Goal: Task Accomplishment & Management: Manage account settings

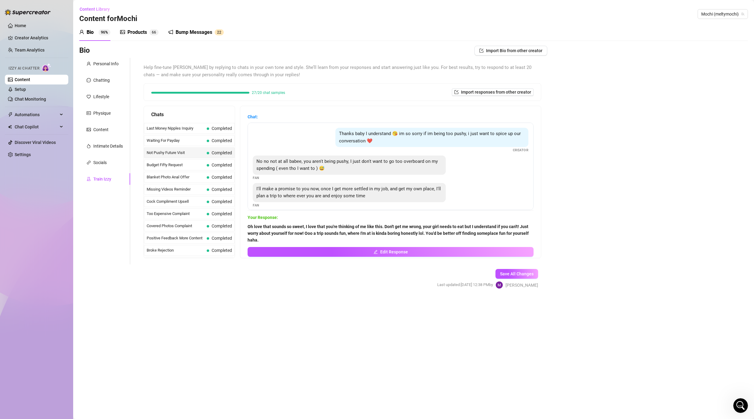
click at [138, 36] on div "Products 6 6" at bounding box center [139, 32] width 38 height 17
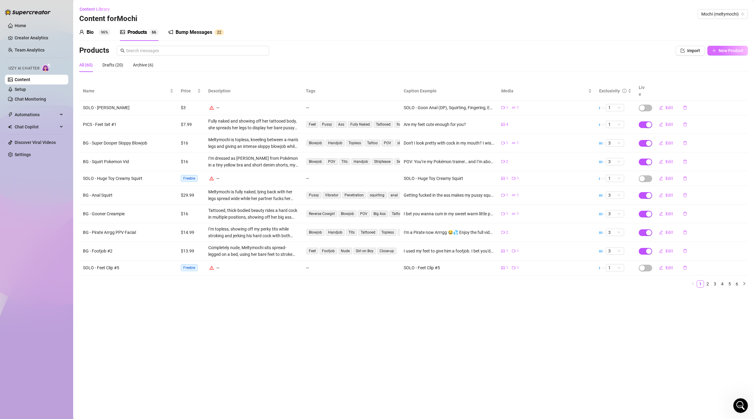
click at [725, 52] on span "New Product" at bounding box center [731, 50] width 25 height 5
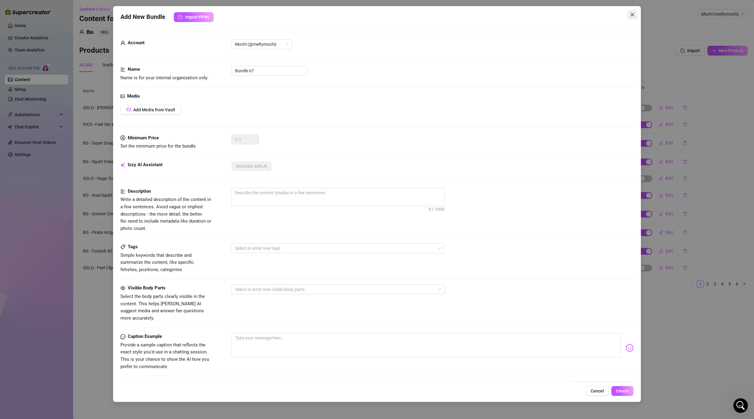
click at [634, 14] on icon "close" at bounding box center [632, 14] width 5 height 5
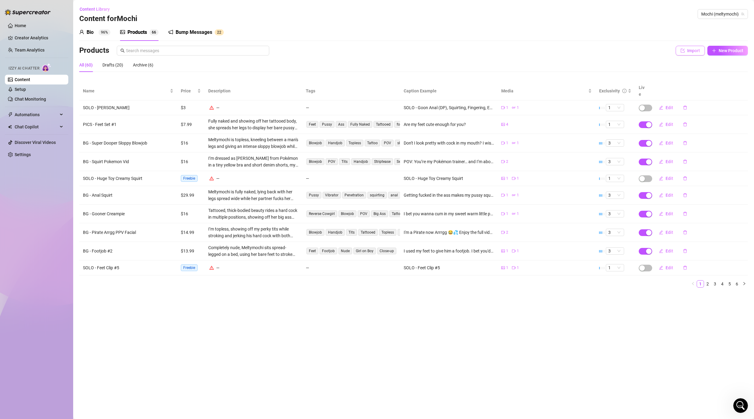
click at [691, 52] on span "Import" at bounding box center [694, 50] width 13 height 5
type textarea "Type your message here..."
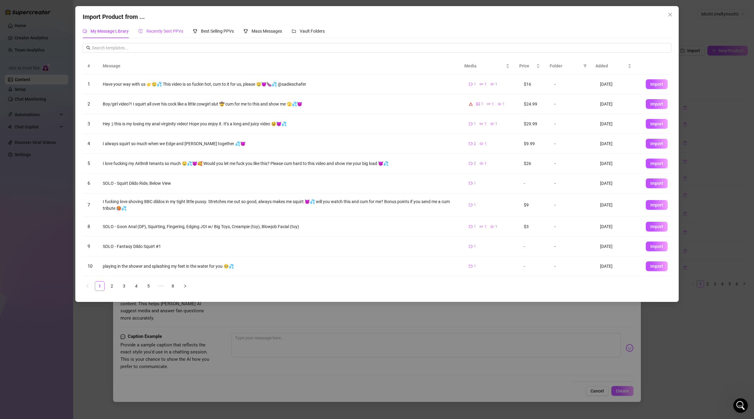
click at [165, 32] on span "Recently Sent PPVs" at bounding box center [164, 31] width 37 height 5
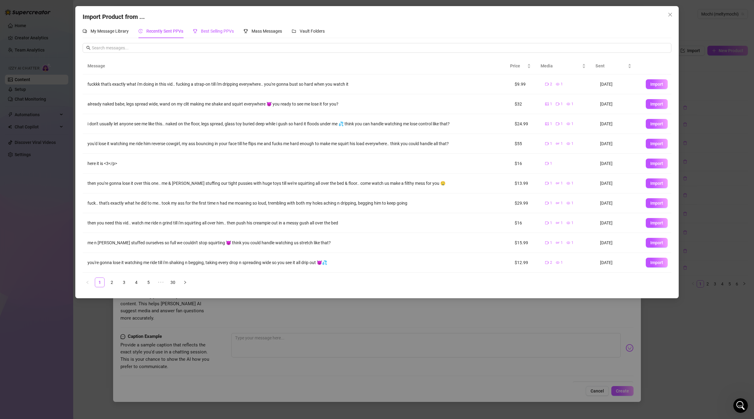
click at [211, 30] on span "Best Selling PPVs" at bounding box center [217, 31] width 33 height 5
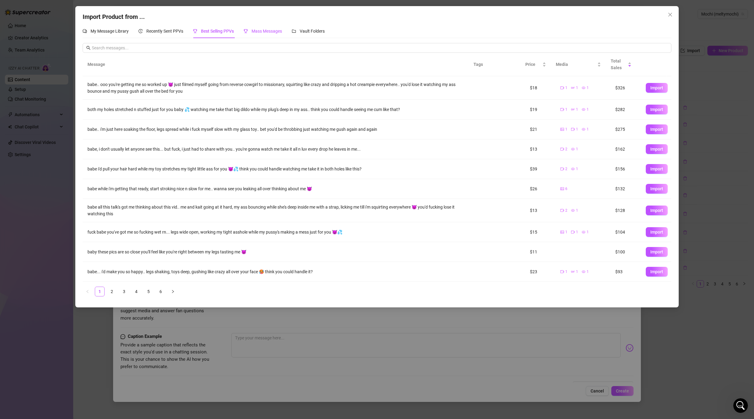
drag, startPoint x: 264, startPoint y: 31, endPoint x: 267, endPoint y: 34, distance: 5.0
click at [264, 31] on span "Mass Messages" at bounding box center [267, 31] width 31 height 5
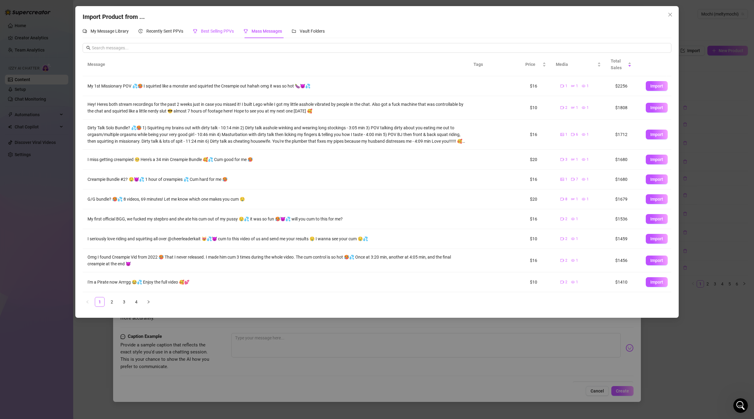
click at [223, 32] on span "Best Selling PPVs" at bounding box center [217, 31] width 33 height 5
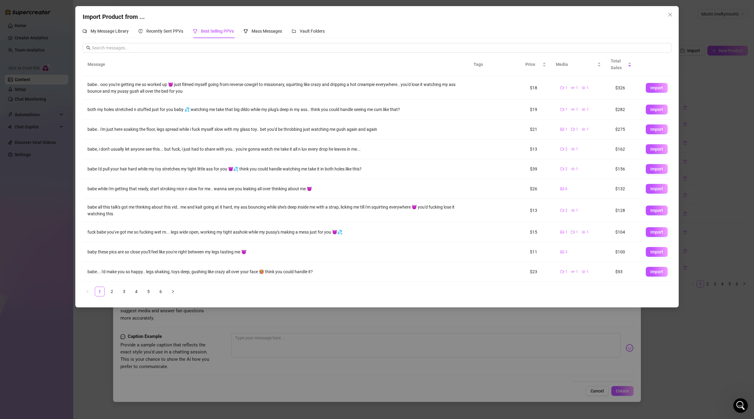
drag, startPoint x: 671, startPoint y: 13, endPoint x: 668, endPoint y: 14, distance: 3.4
click at [671, 13] on icon "close" at bounding box center [670, 14] width 5 height 5
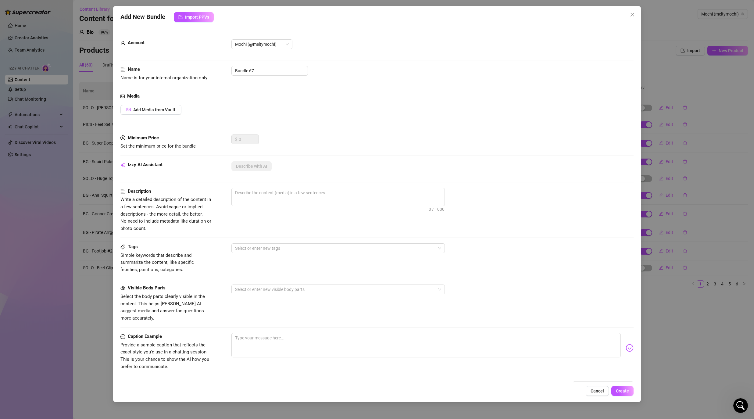
click at [92, 83] on div "Add New Bundle Import PPVs Account Mochi (@meltymochi) Name Name is for your in…" at bounding box center [377, 209] width 754 height 419
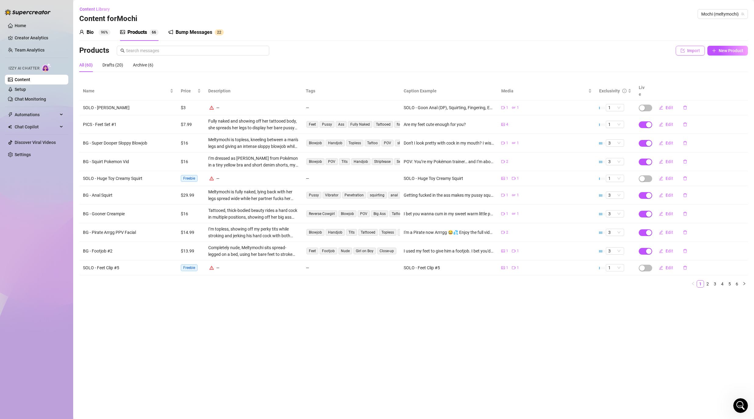
click at [693, 48] on span "Import" at bounding box center [694, 50] width 13 height 5
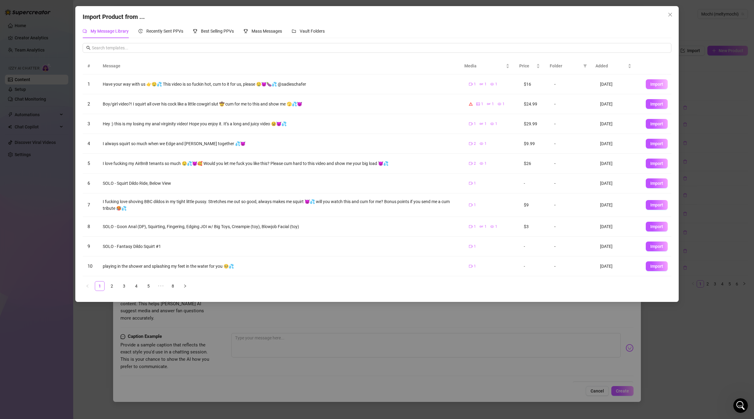
click at [655, 85] on span "Import" at bounding box center [657, 84] width 13 height 5
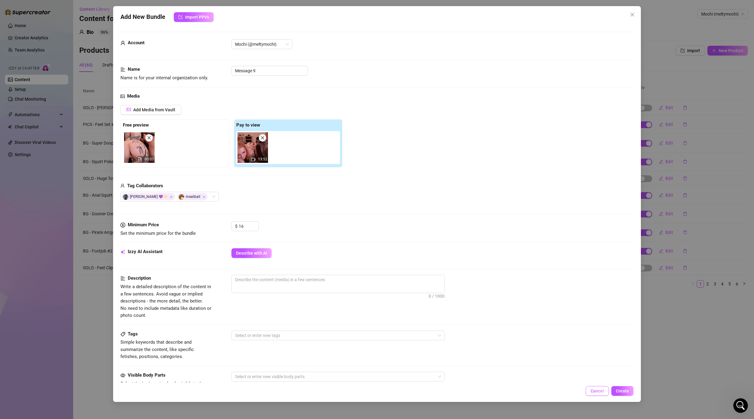
click at [599, 392] on span "Cancel" at bounding box center [597, 391] width 13 height 5
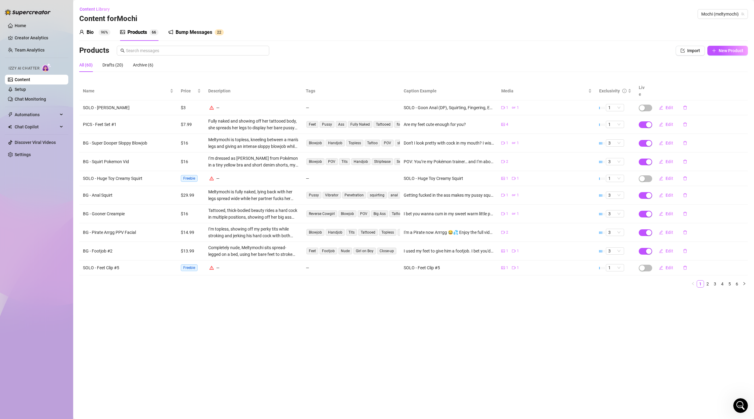
drag, startPoint x: 199, startPoint y: 32, endPoint x: 220, endPoint y: 45, distance: 24.5
click at [199, 32] on div "Bump Messages" at bounding box center [194, 32] width 37 height 7
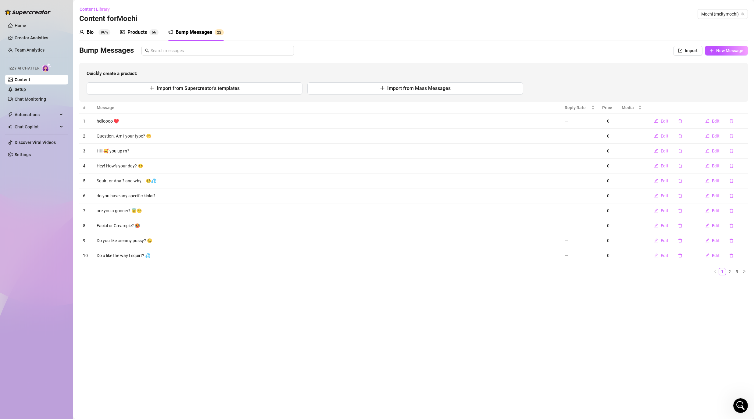
click at [140, 30] on div "Products" at bounding box center [138, 32] width 20 height 7
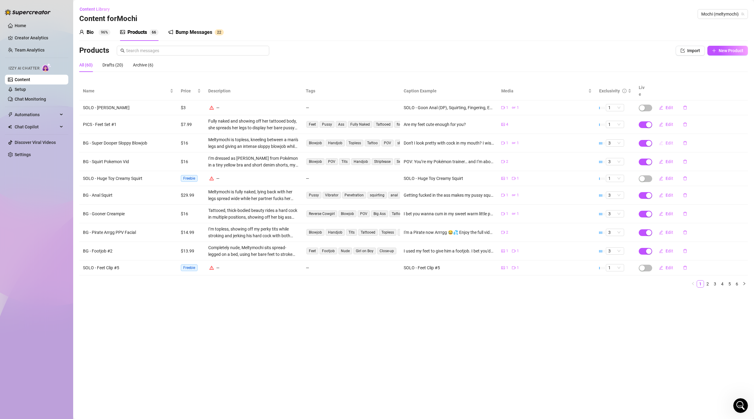
click at [669, 141] on span "Edit" at bounding box center [670, 143] width 8 height 5
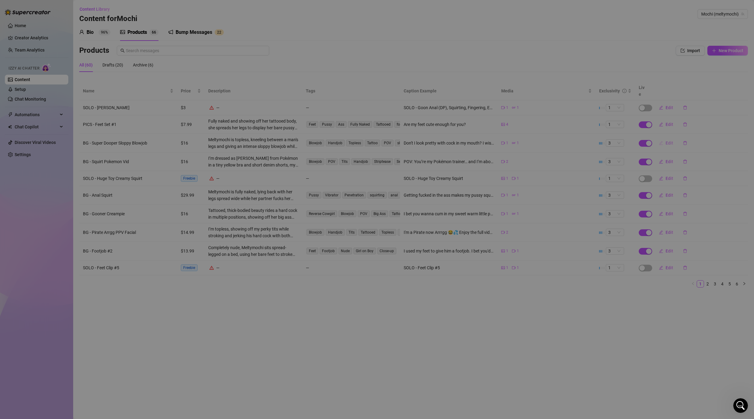
type textarea "Don't I look pretty with cock in my mouth? I wish I was doing this to your cock…"
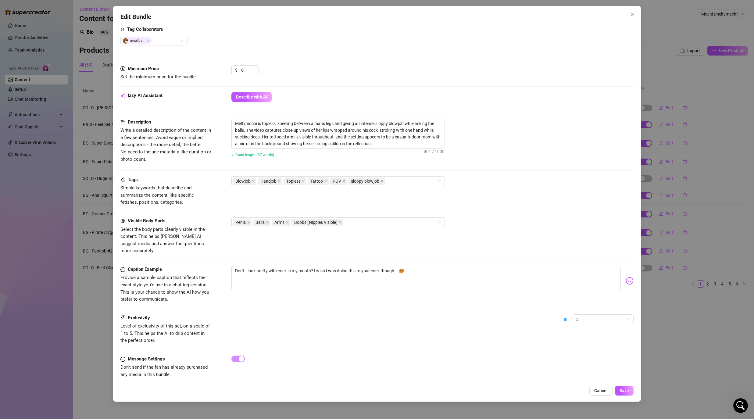
scroll to position [157, 0]
drag, startPoint x: 234, startPoint y: 264, endPoint x: 410, endPoint y: 266, distance: 176.1
click at [410, 266] on textarea "Don't I look pretty with cock in my mouth? I wish I was doing this to your cock…" at bounding box center [427, 278] width 390 height 24
click at [273, 278] on textarea "Don't I look pretty with cock in my mouth? I wish I was doing this to your cock…" at bounding box center [427, 278] width 390 height 24
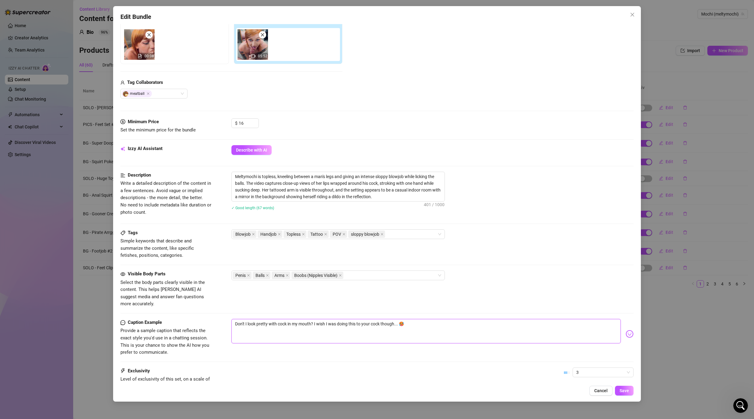
scroll to position [0, 0]
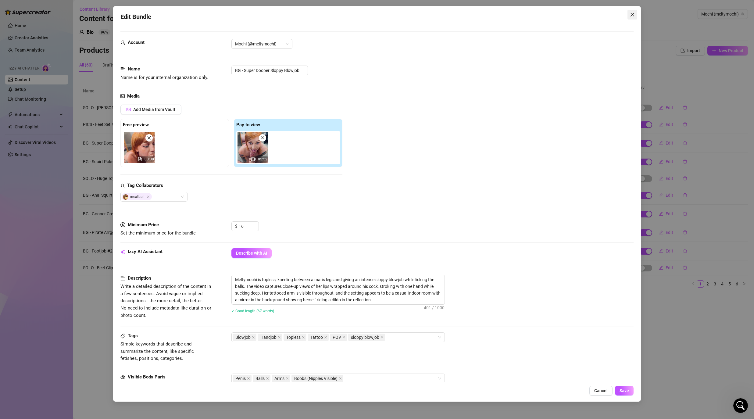
click at [633, 15] on icon "close" at bounding box center [632, 14] width 5 height 5
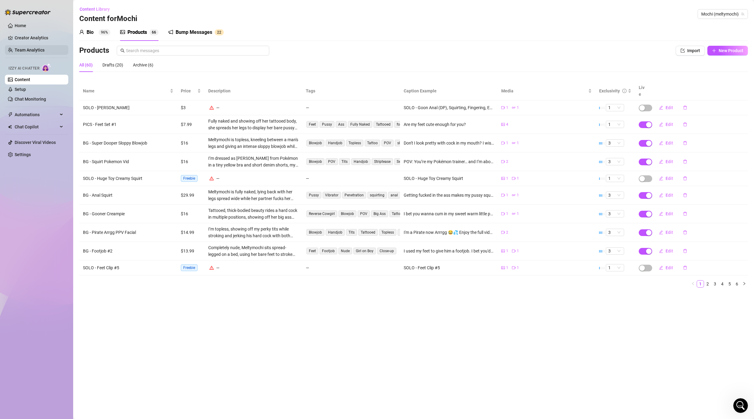
click at [31, 48] on link "Team Analytics" at bounding box center [30, 50] width 30 height 5
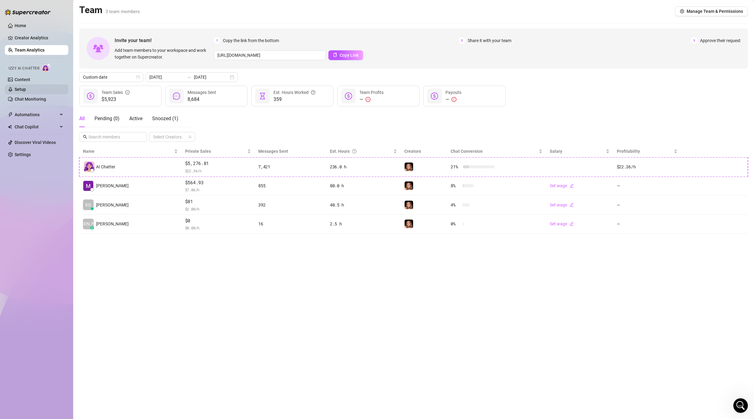
click at [24, 90] on link "Setup" at bounding box center [20, 89] width 11 height 5
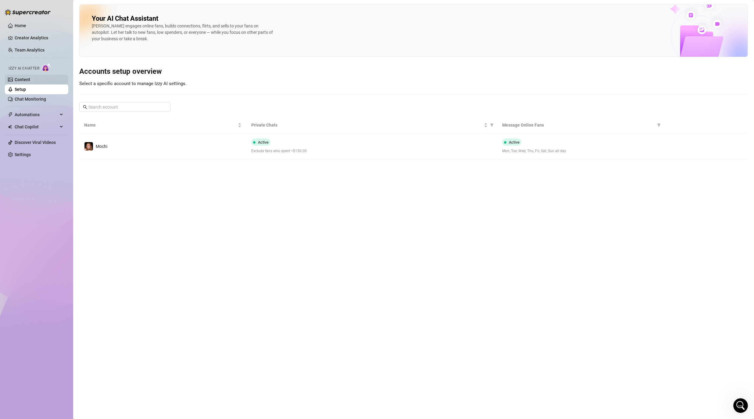
click at [25, 80] on link "Content" at bounding box center [23, 79] width 16 height 5
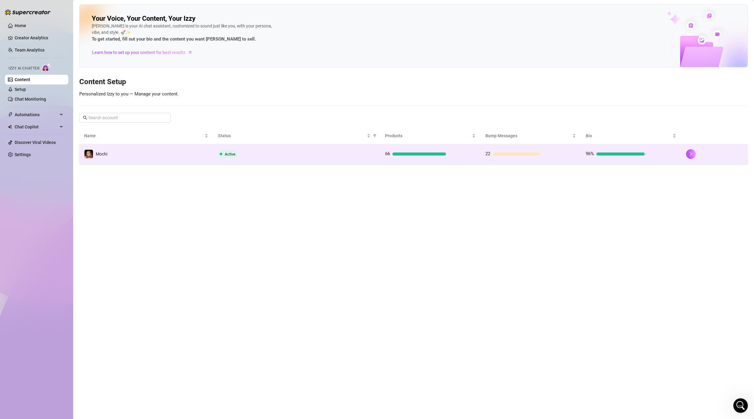
click at [283, 156] on div "Active" at bounding box center [296, 153] width 157 height 7
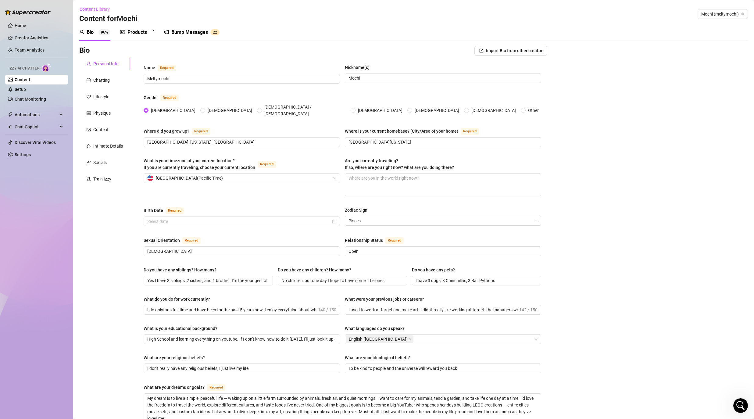
radio input "true"
type input "[DATE]"
click at [143, 29] on div "Products" at bounding box center [138, 32] width 20 height 7
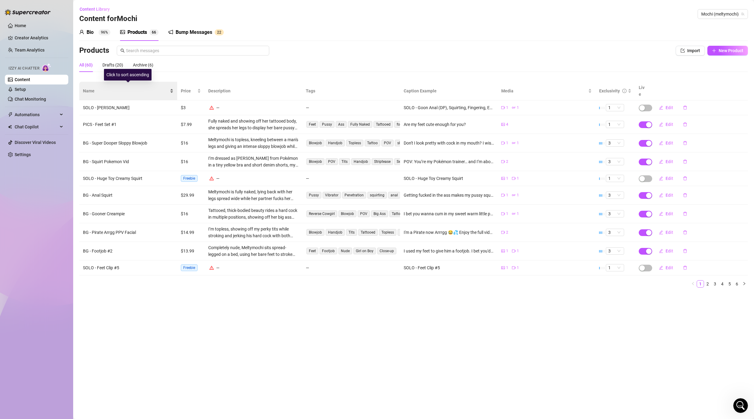
click at [89, 88] on span "Name" at bounding box center [126, 91] width 86 height 7
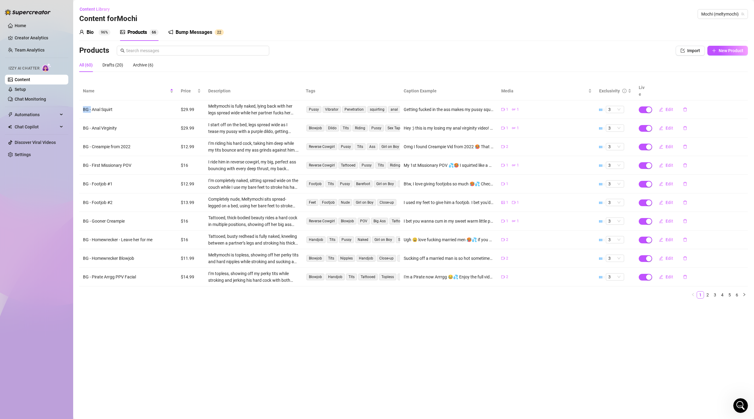
drag, startPoint x: 83, startPoint y: 104, endPoint x: 91, endPoint y: 105, distance: 8.6
click at [91, 105] on td "BG - Anal Squirt" at bounding box center [128, 109] width 98 height 19
click at [708, 292] on link "2" at bounding box center [708, 295] width 7 height 7
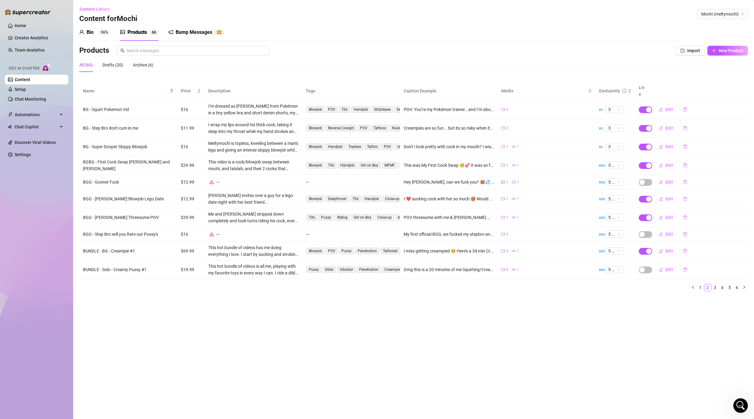
click at [186, 244] on td "$69.99" at bounding box center [190, 251] width 27 height 19
click at [189, 246] on td "$69.99" at bounding box center [190, 251] width 27 height 19
click at [183, 246] on td "$69.99" at bounding box center [190, 251] width 27 height 19
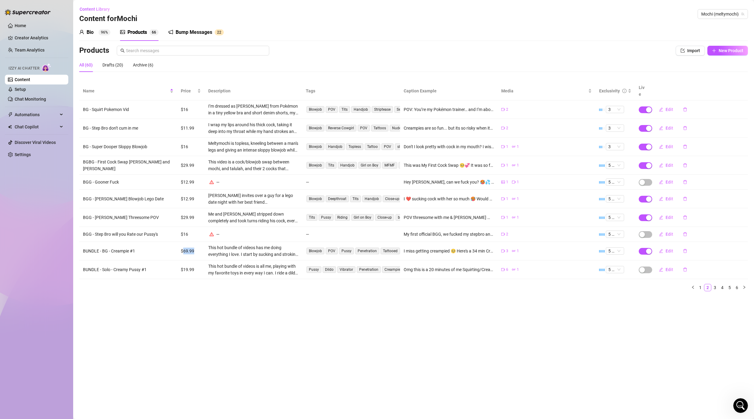
click at [184, 246] on td "$69.99" at bounding box center [190, 251] width 27 height 19
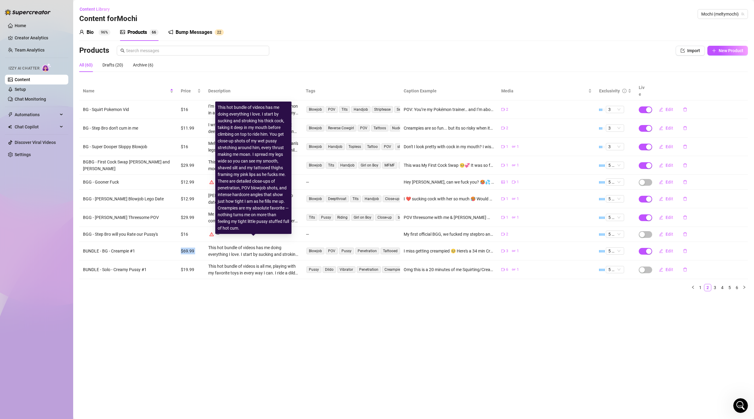
click at [198, 245] on td "$69.99" at bounding box center [190, 251] width 27 height 19
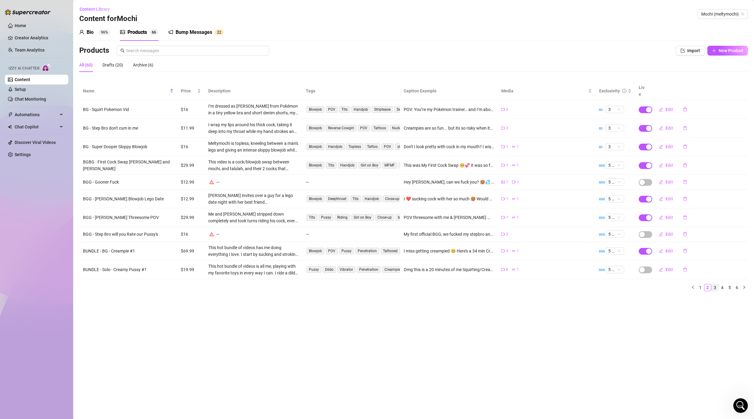
click at [717, 284] on link "3" at bounding box center [715, 287] width 7 height 7
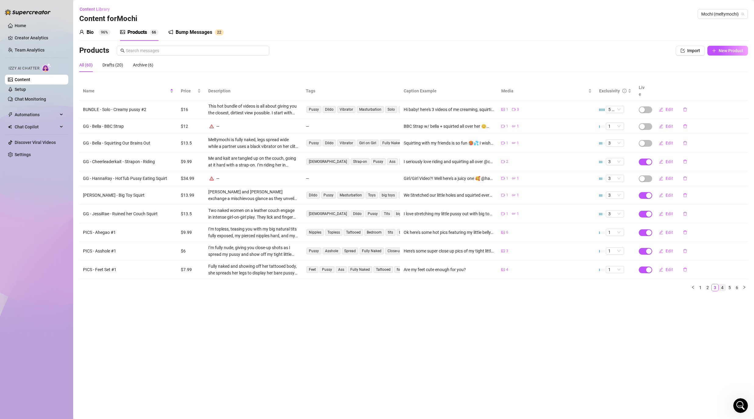
click at [723, 284] on link "4" at bounding box center [722, 287] width 7 height 7
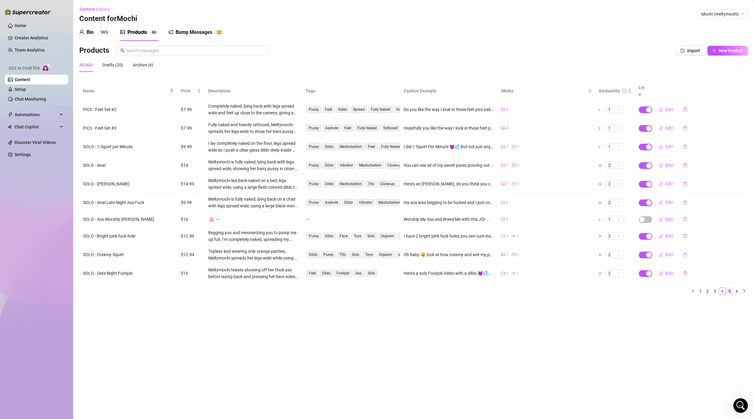
click at [731, 288] on link "5" at bounding box center [730, 291] width 7 height 7
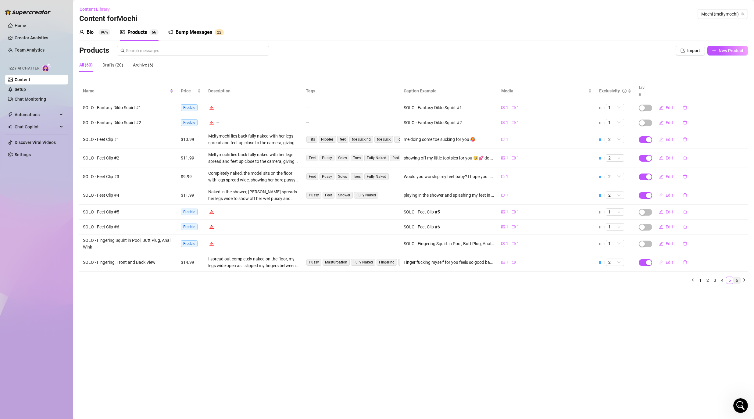
click at [738, 277] on link "6" at bounding box center [737, 280] width 7 height 7
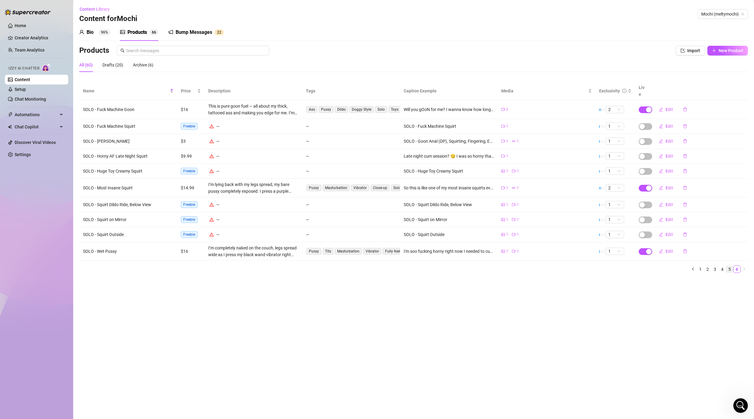
click at [732, 266] on link "5" at bounding box center [730, 269] width 7 height 7
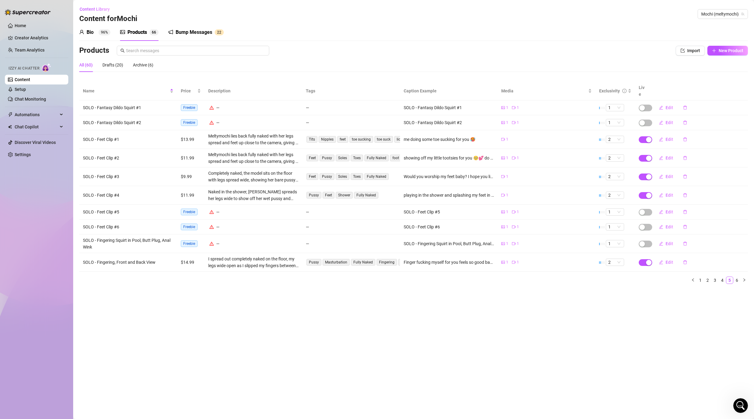
click at [142, 33] on div "Products" at bounding box center [138, 32] width 20 height 7
click at [116, 64] on div "Drafts (20)" at bounding box center [113, 65] width 21 height 7
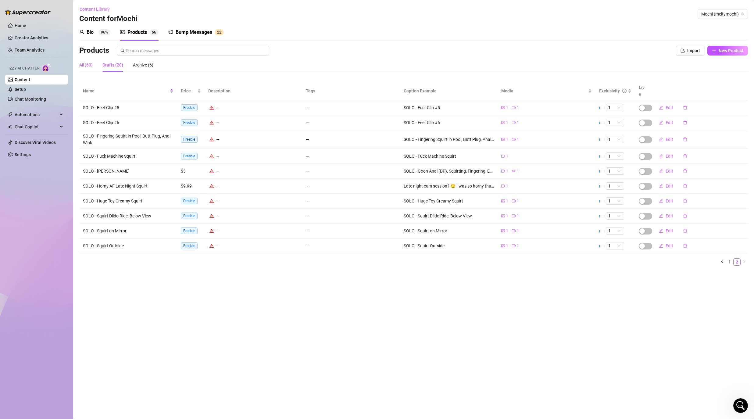
click at [84, 66] on div "All (60)" at bounding box center [85, 65] width 13 height 7
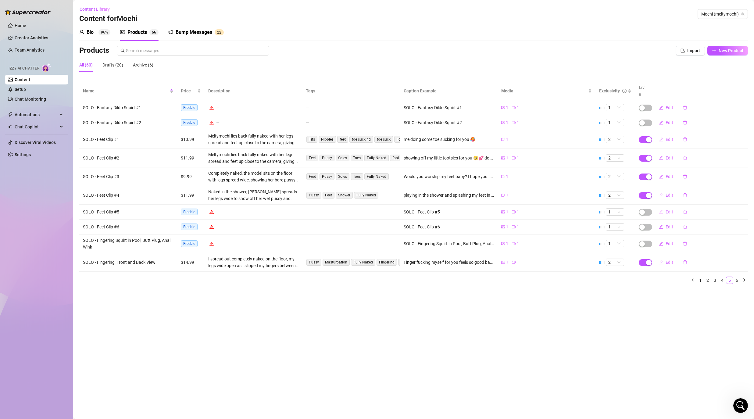
click at [672, 210] on span "Edit" at bounding box center [670, 212] width 8 height 5
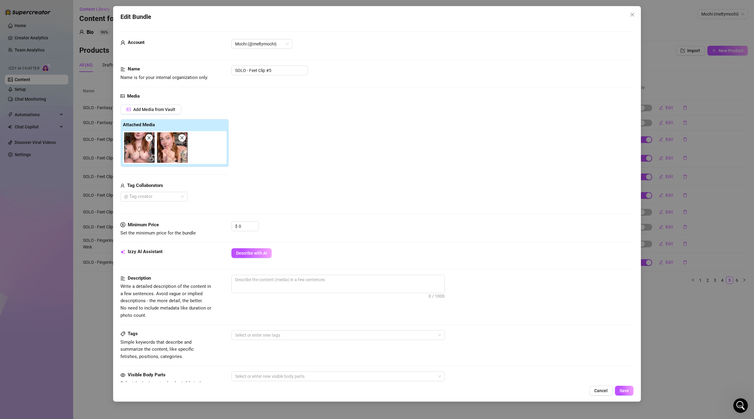
click at [129, 149] on img at bounding box center [139, 147] width 31 height 31
click at [136, 157] on img at bounding box center [139, 147] width 31 height 31
click at [179, 153] on img at bounding box center [172, 147] width 31 height 31
click at [608, 390] on span "Cancel" at bounding box center [601, 390] width 13 height 5
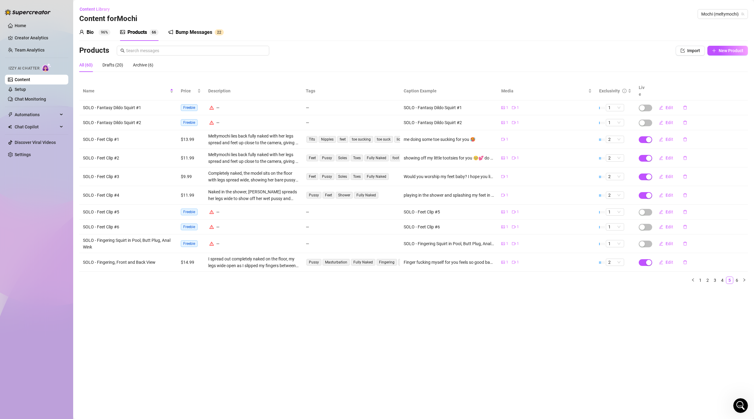
click at [190, 29] on div "Bump Messages" at bounding box center [194, 32] width 37 height 7
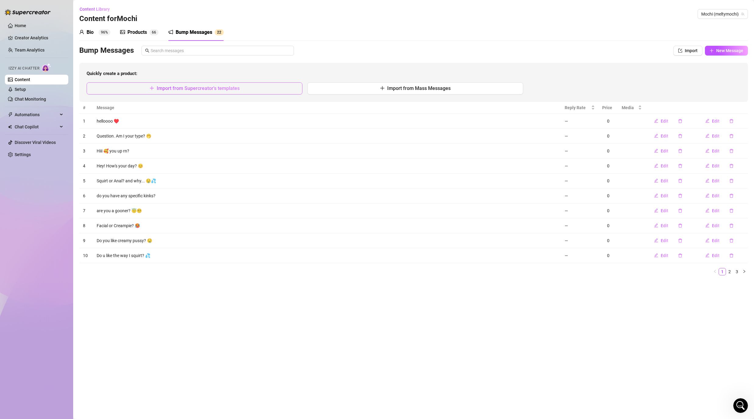
click at [209, 91] on button "Import from Supercreator's templates" at bounding box center [195, 88] width 216 height 12
type textarea "Type your message here..."
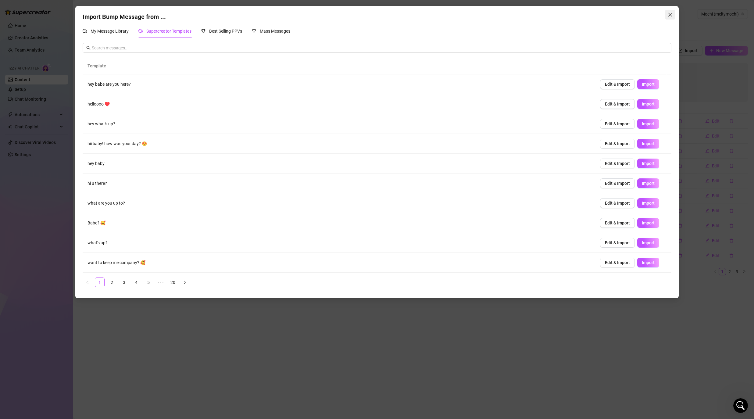
click at [673, 15] on span "Close" at bounding box center [671, 14] width 10 height 5
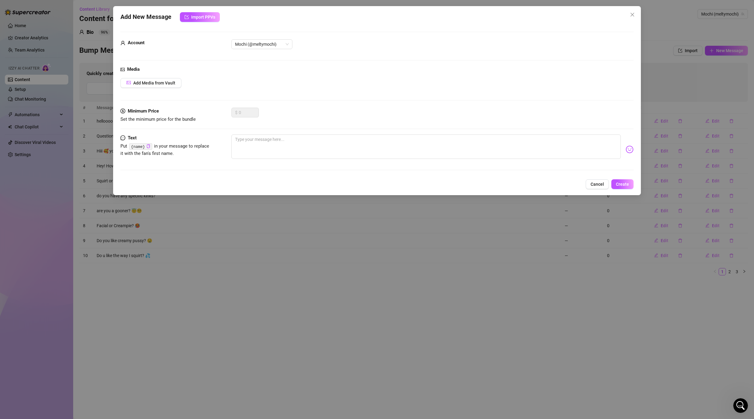
click at [629, 14] on span "Close" at bounding box center [633, 14] width 10 height 5
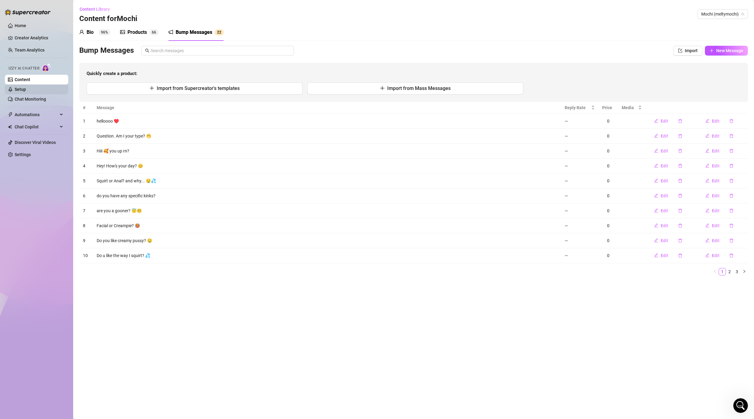
click at [24, 91] on link "Setup" at bounding box center [20, 89] width 11 height 5
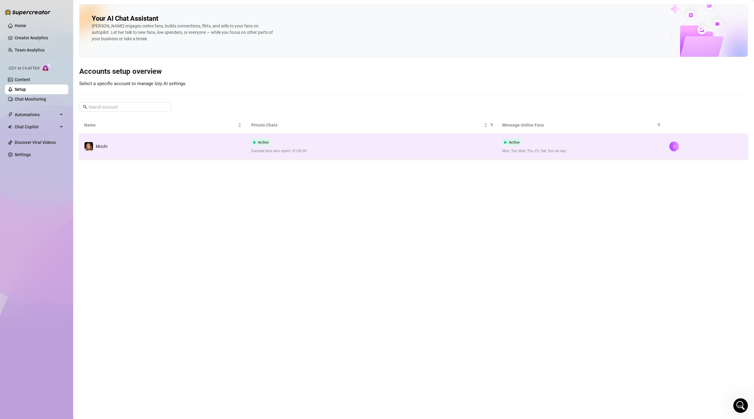
click at [134, 144] on td "Mochi" at bounding box center [162, 147] width 167 height 26
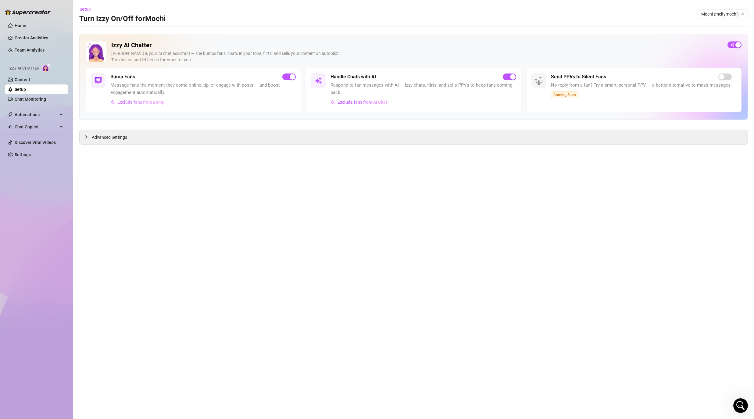
click at [129, 102] on span "Exclude fans from Bump" at bounding box center [140, 102] width 47 height 5
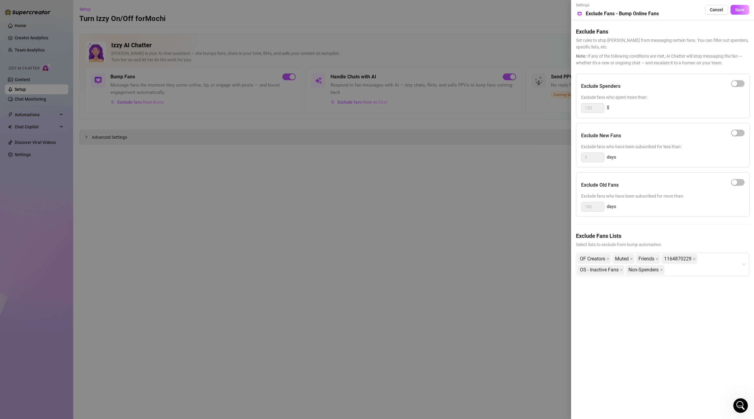
click at [236, 236] on div at bounding box center [377, 209] width 754 height 419
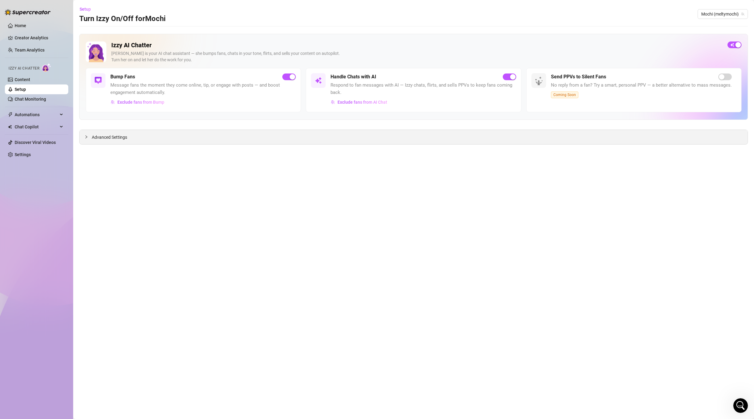
click at [138, 139] on div "Advanced Settings" at bounding box center [414, 137] width 668 height 14
click at [162, 135] on div "Advanced Settings" at bounding box center [414, 137] width 668 height 14
click at [116, 137] on span "Advanced Settings" at bounding box center [109, 137] width 35 height 7
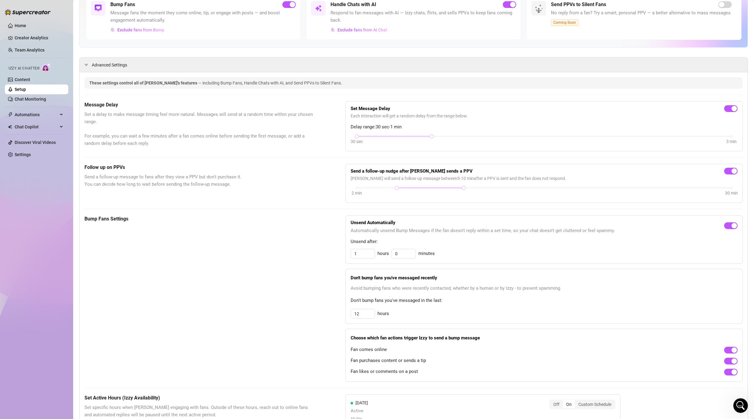
scroll to position [112, 0]
